Goal: Transaction & Acquisition: Purchase product/service

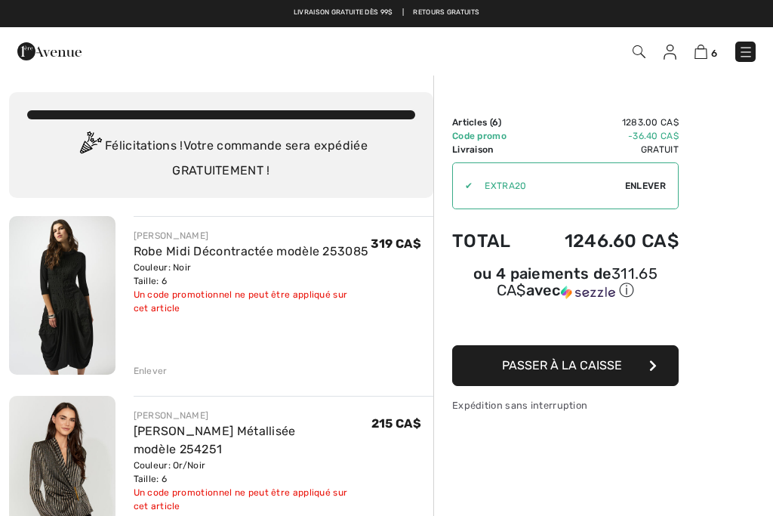
scroll to position [2, 0]
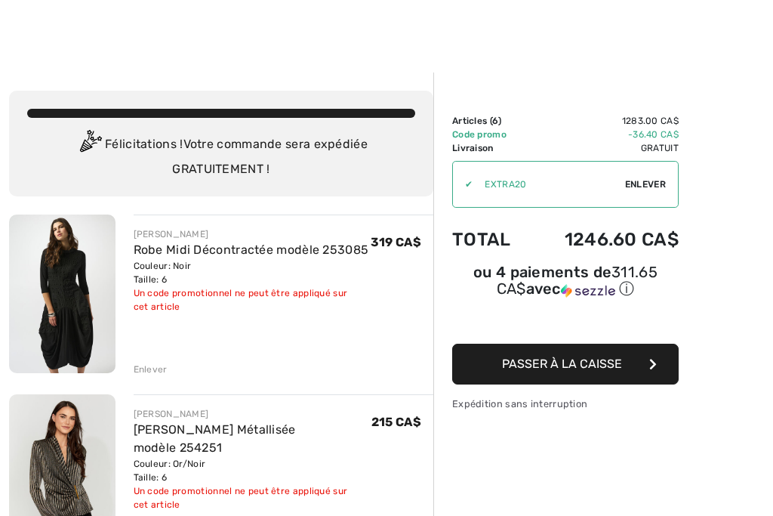
click at [154, 372] on div "Enlever" at bounding box center [151, 370] width 34 height 14
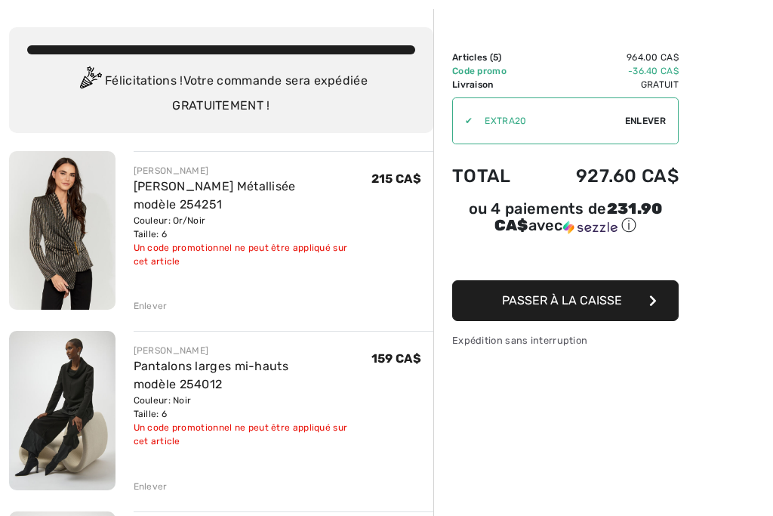
scroll to position [83, 0]
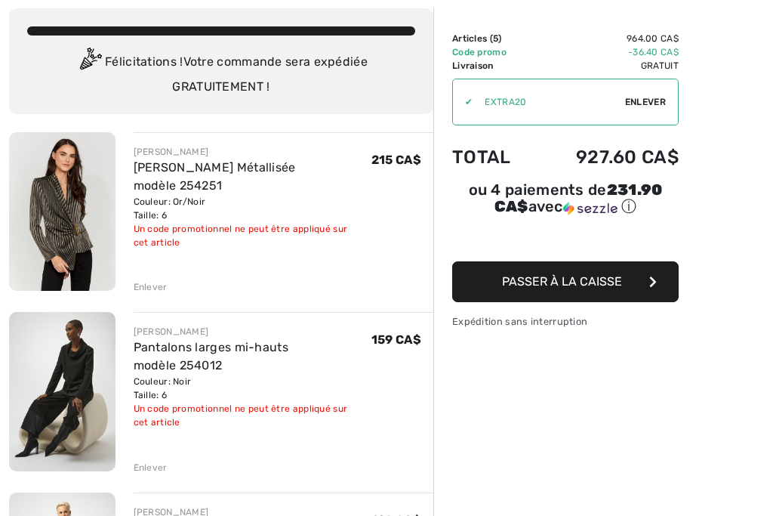
click at [155, 467] on div "Enlever" at bounding box center [151, 468] width 34 height 14
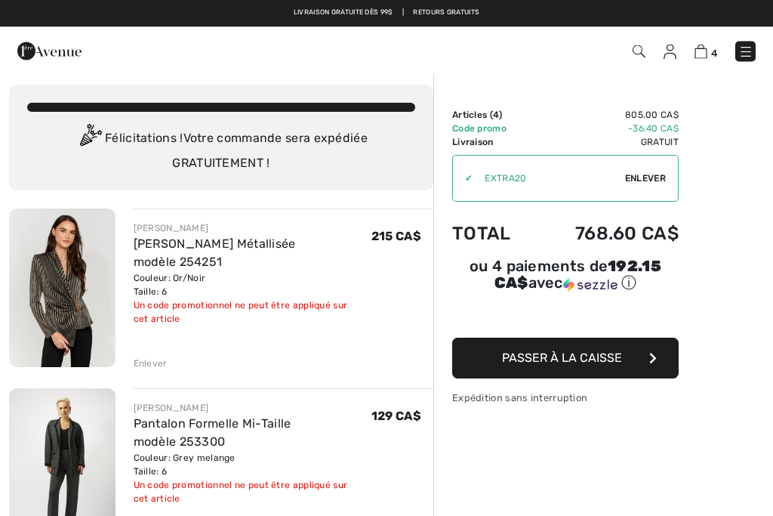
scroll to position [0, 0]
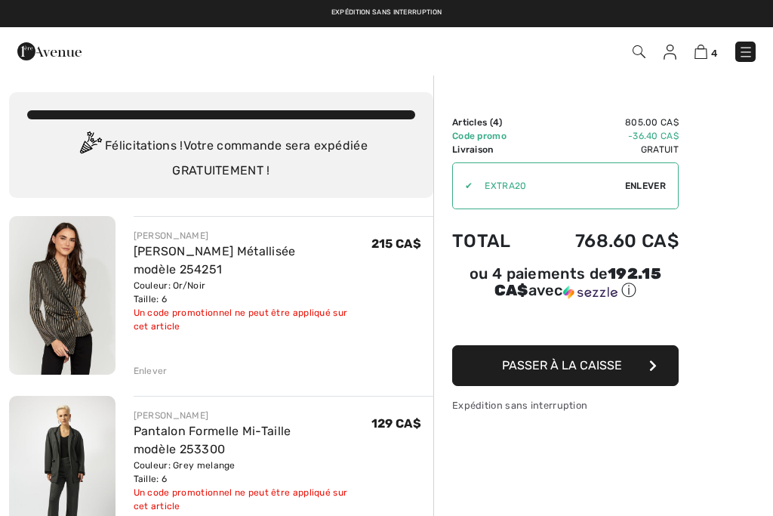
click at [82, 329] on img at bounding box center [62, 295] width 106 height 159
